Goal: Connect with others: Connect with others

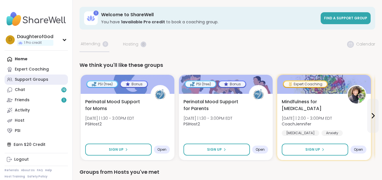
drag, startPoint x: 0, startPoint y: 0, endPoint x: 22, endPoint y: 78, distance: 80.6
click at [22, 78] on div "Support Groups" at bounding box center [32, 80] width 34 height 6
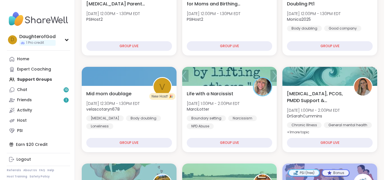
scroll to position [140, 0]
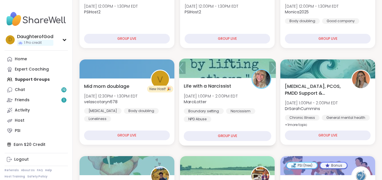
click at [229, 136] on div "GROUP LIVE" at bounding box center [227, 136] width 87 height 10
click at [205, 87] on span "Life with a Narcissist" at bounding box center [207, 85] width 47 height 7
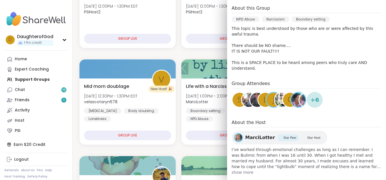
scroll to position [149, 0]
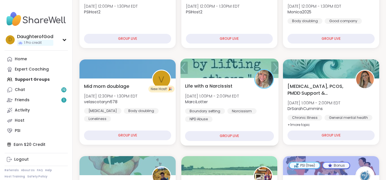
click at [212, 120] on div "Boundary setting Narcissism NPD Abuse" at bounding box center [229, 115] width 89 height 14
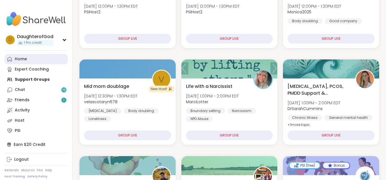
click at [16, 59] on div "Home" at bounding box center [21, 59] width 12 height 6
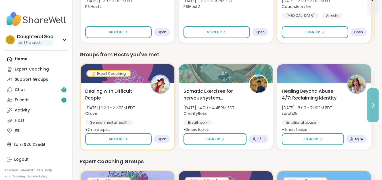
click at [377, 110] on button at bounding box center [372, 105] width 11 height 34
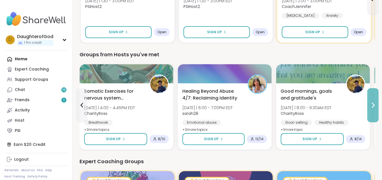
click at [377, 110] on button at bounding box center [372, 105] width 11 height 34
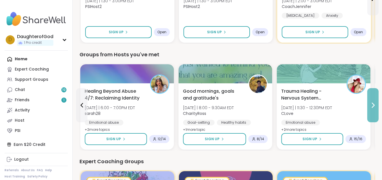
click at [377, 110] on button at bounding box center [372, 105] width 11 height 34
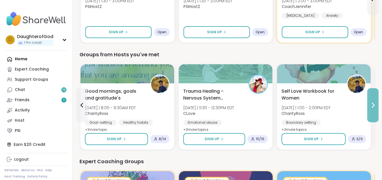
click at [377, 110] on button at bounding box center [372, 105] width 11 height 34
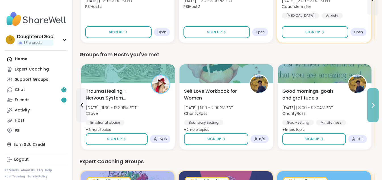
click at [377, 110] on button at bounding box center [372, 105] width 11 height 34
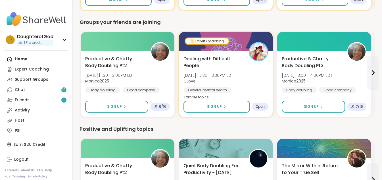
scroll to position [367, 0]
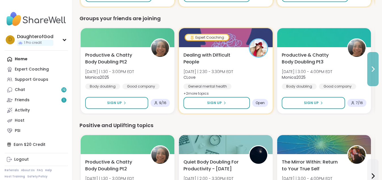
click at [373, 77] on button at bounding box center [372, 69] width 11 height 34
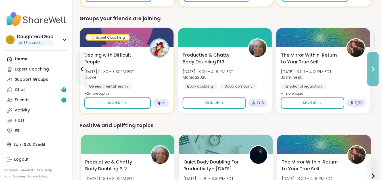
click at [373, 77] on button at bounding box center [372, 69] width 11 height 34
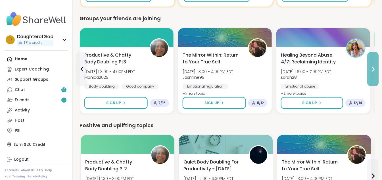
click at [373, 77] on button at bounding box center [372, 69] width 11 height 34
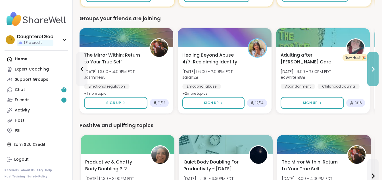
click at [373, 77] on button at bounding box center [372, 69] width 11 height 34
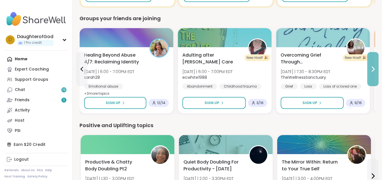
click at [373, 77] on button at bounding box center [372, 69] width 11 height 34
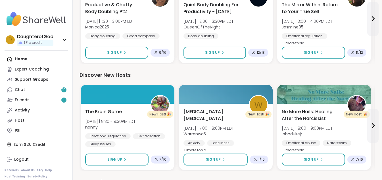
scroll to position [646, 0]
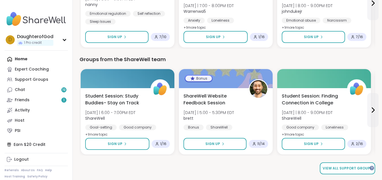
click at [362, 166] on span "View all support groups" at bounding box center [348, 168] width 50 height 5
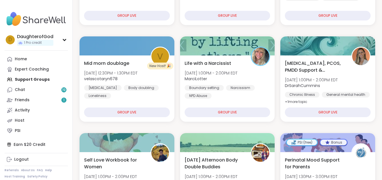
scroll to position [174, 0]
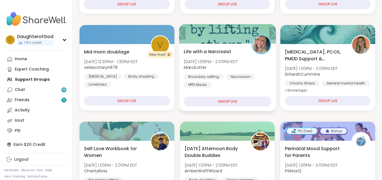
click at [223, 99] on div "GROUP LIVE" at bounding box center [227, 102] width 87 height 10
click at [223, 104] on div "GROUP LIVE" at bounding box center [227, 102] width 87 height 10
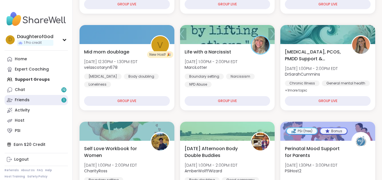
click at [36, 100] on link "Friends 1" at bounding box center [36, 100] width 63 height 10
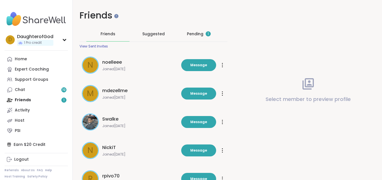
click at [194, 32] on div "Pending 1" at bounding box center [199, 34] width 24 height 6
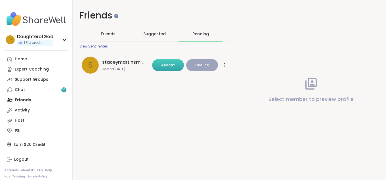
click at [156, 69] on button "Accept" at bounding box center [168, 65] width 32 height 12
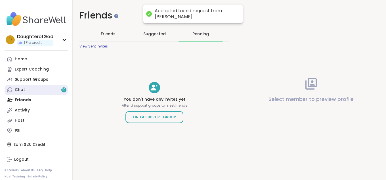
click at [38, 92] on link "Chat 19" at bounding box center [36, 90] width 63 height 10
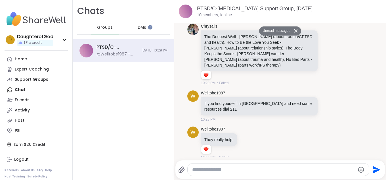
click at [147, 30] on div "DMs" at bounding box center [142, 28] width 28 height 14
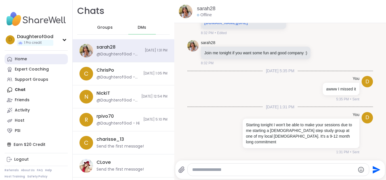
click at [34, 62] on link "Home" at bounding box center [36, 59] width 63 height 10
